Goal: Find specific page/section

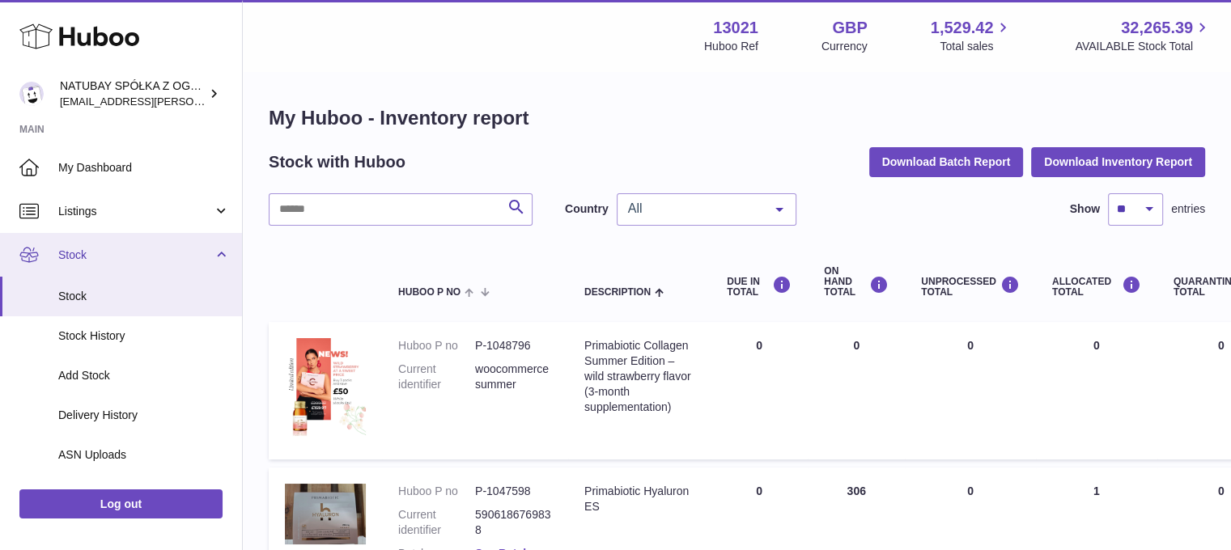
click at [98, 248] on span "Stock" at bounding box center [135, 255] width 155 height 15
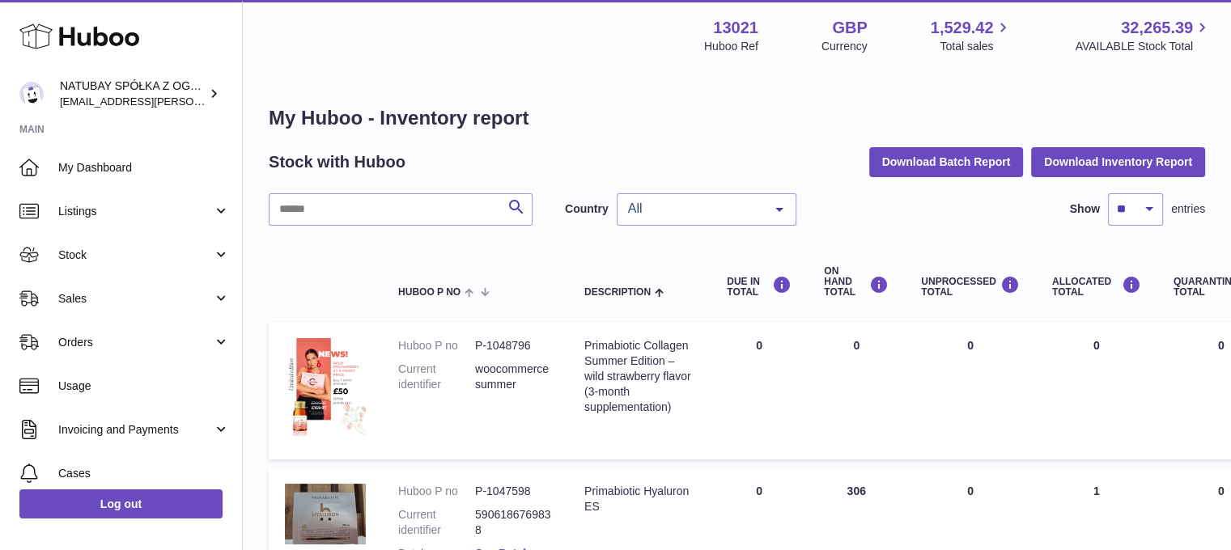
click at [104, 291] on span "Sales" at bounding box center [135, 298] width 155 height 15
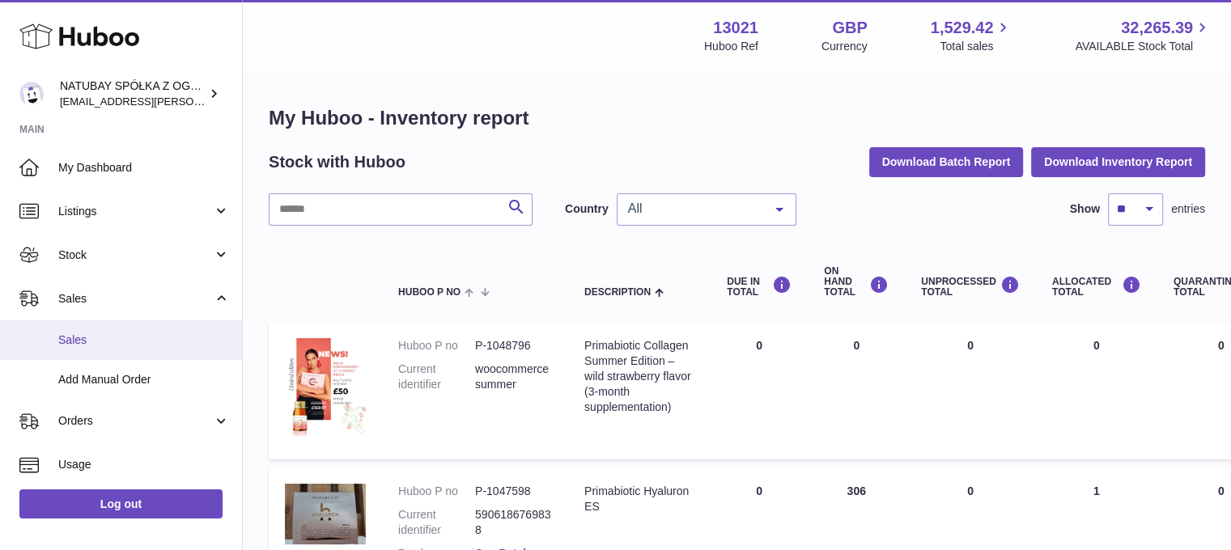
click at [102, 326] on link "Sales" at bounding box center [121, 340] width 242 height 40
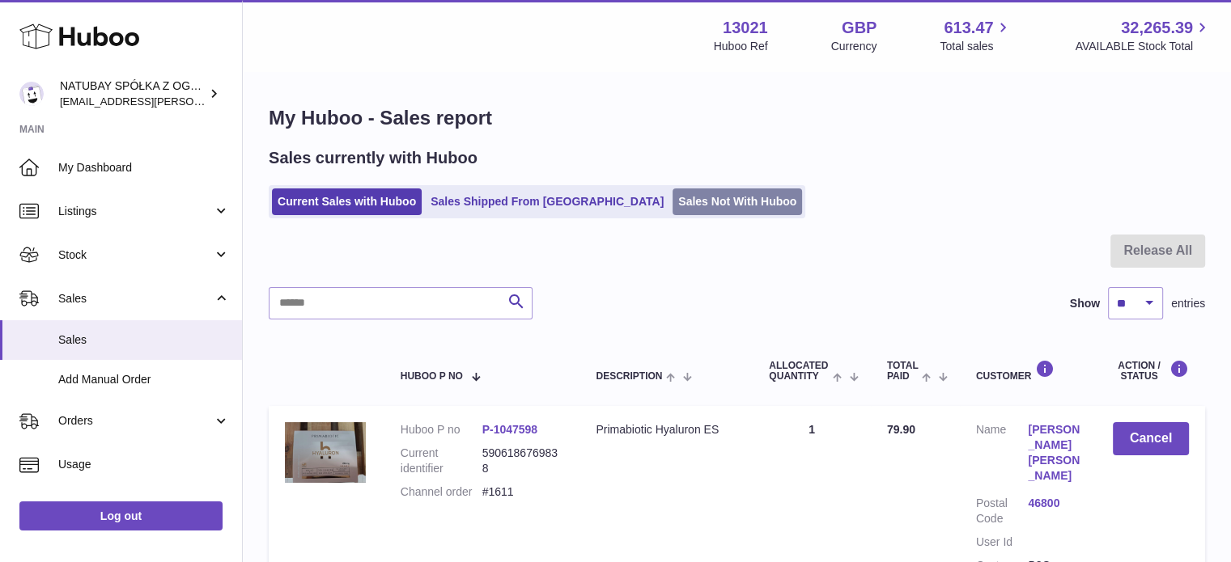
click at [672, 204] on link "Sales Not With Huboo" at bounding box center [736, 202] width 129 height 27
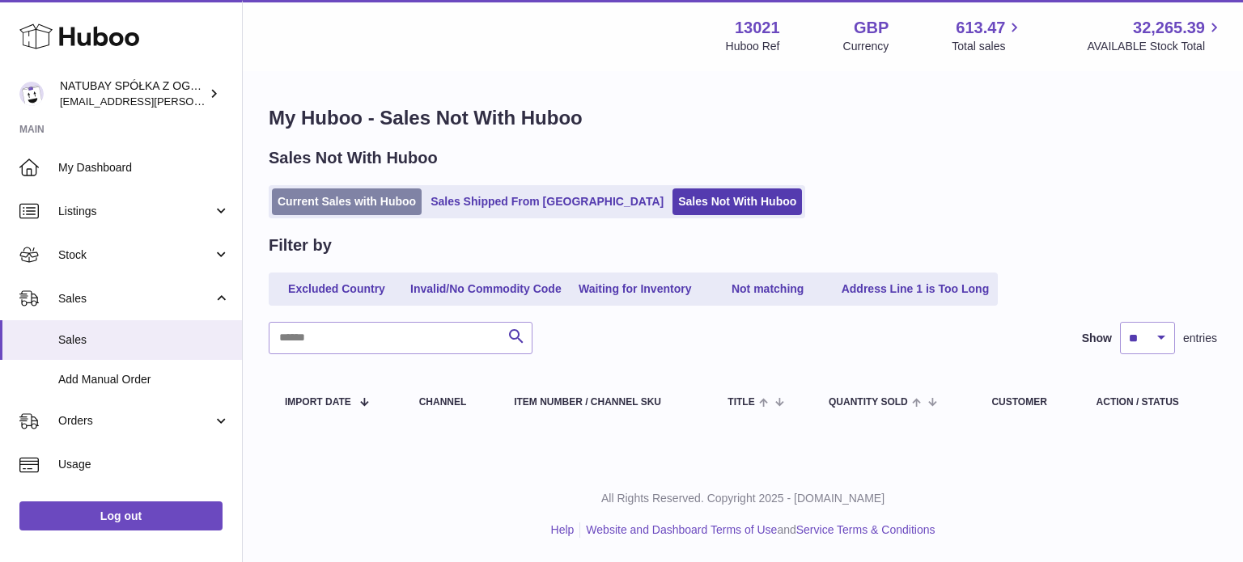
click at [366, 198] on link "Current Sales with Huboo" at bounding box center [347, 202] width 150 height 27
